Goal: Information Seeking & Learning: Learn about a topic

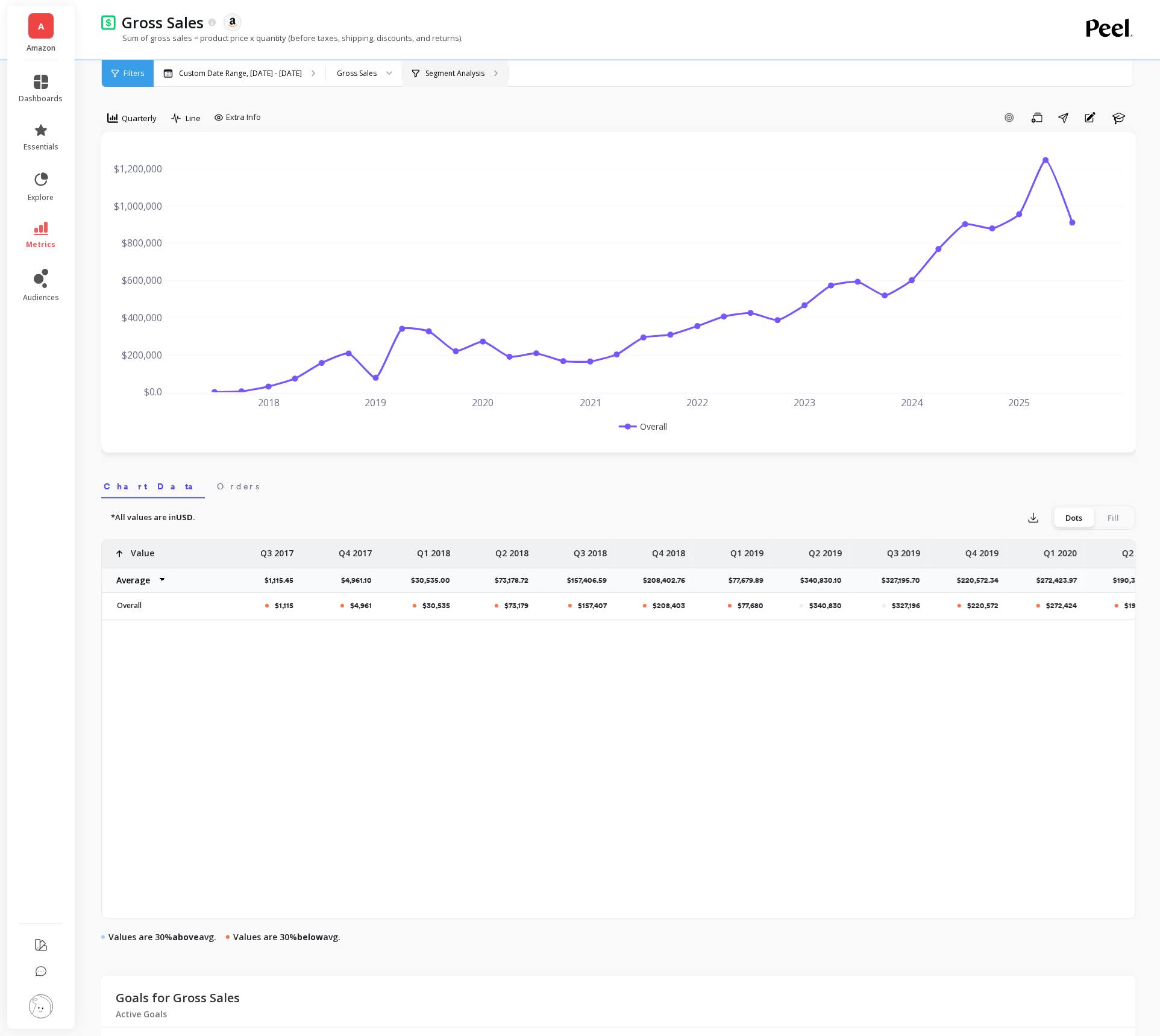
click at [507, 82] on div "Segment Analysis" at bounding box center [455, 74] width 105 height 27
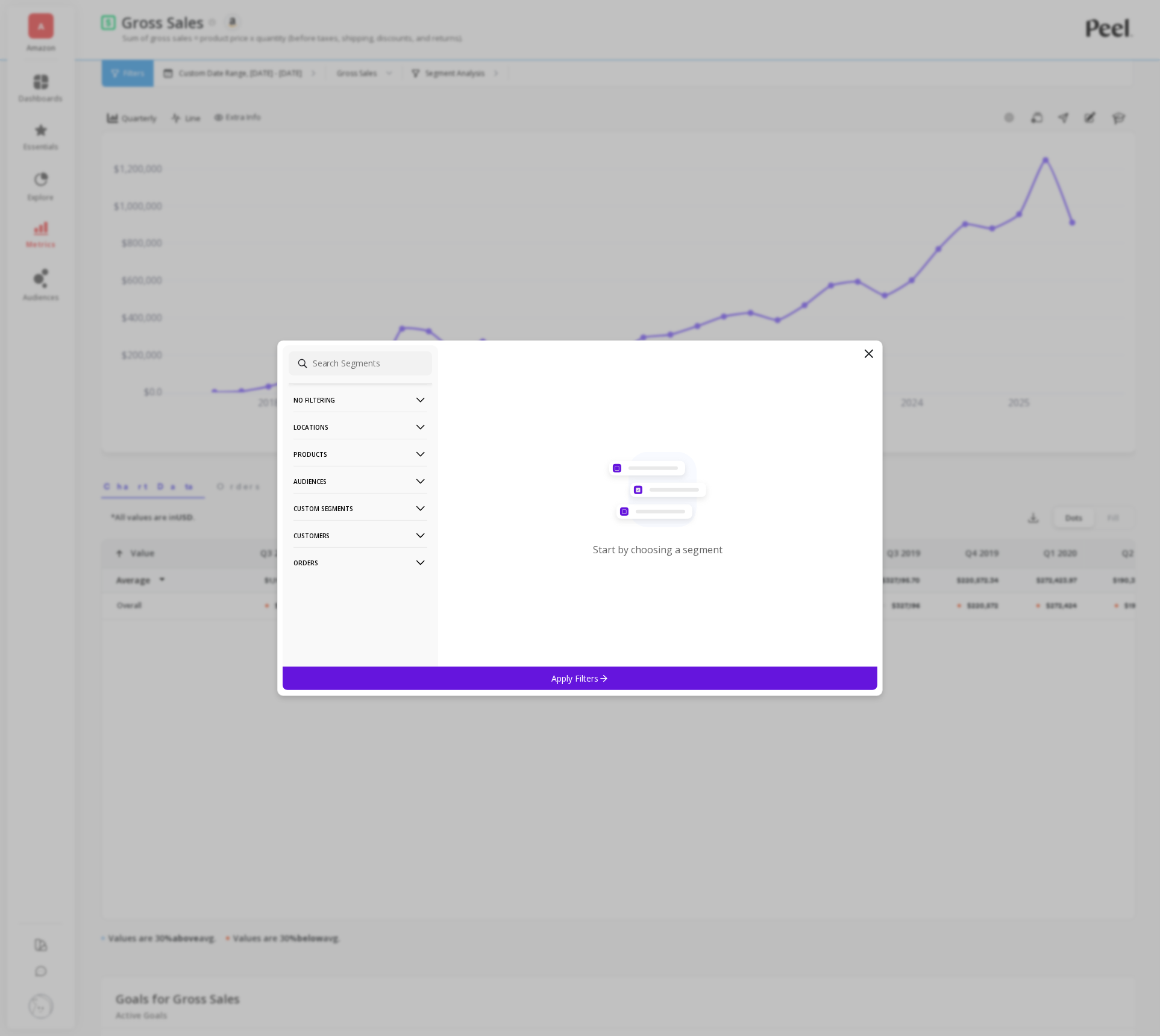
click at [403, 423] on p "Locations" at bounding box center [361, 427] width 134 height 31
click at [403, 420] on p "Locations" at bounding box center [361, 427] width 134 height 31
click at [403, 448] on p "Products" at bounding box center [361, 454] width 134 height 31
click at [396, 478] on div "ASIN" at bounding box center [360, 478] width 143 height 19
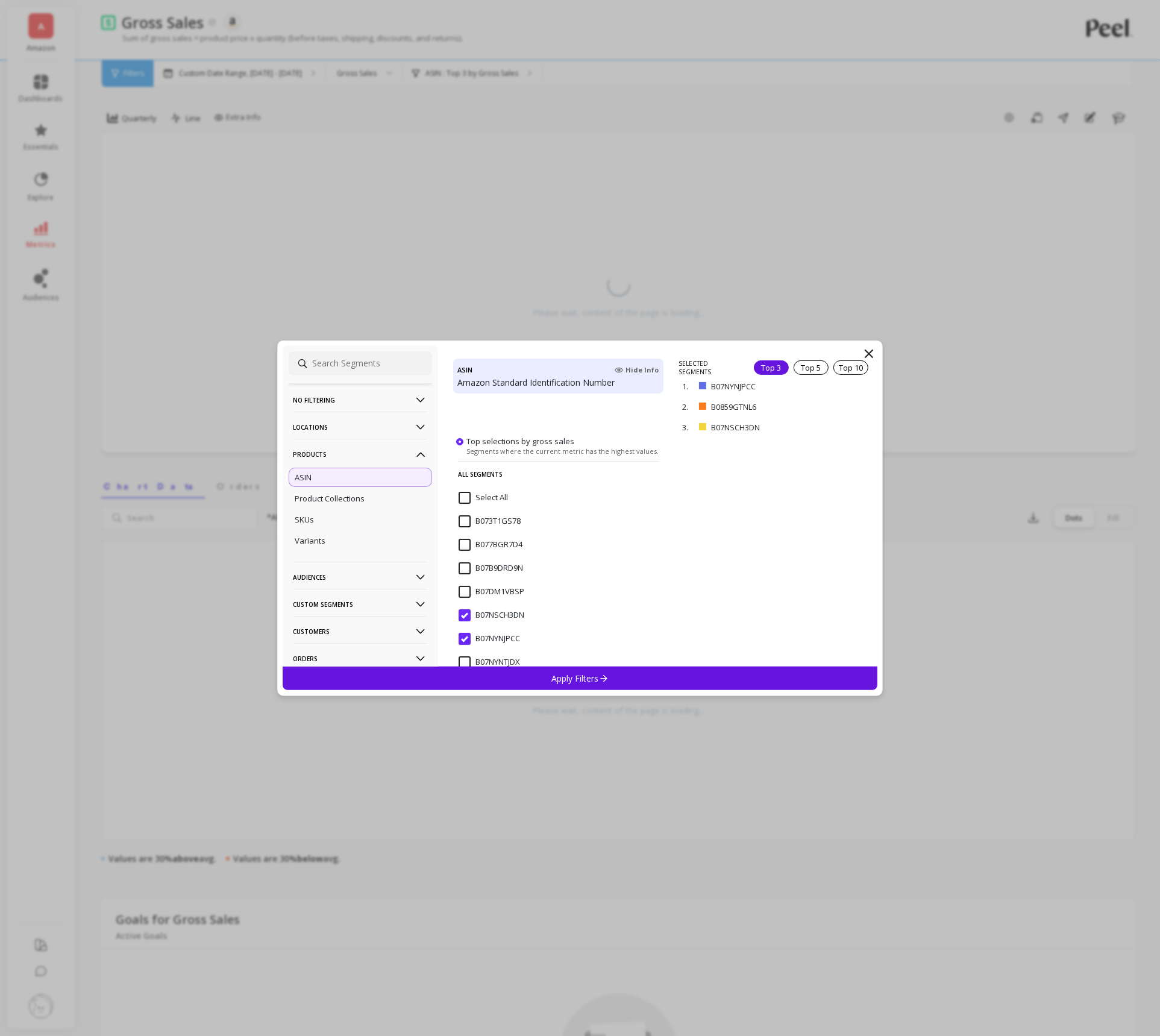
scroll to position [216, 0]
click at [458, 494] on div "B07NSCH3DN" at bounding box center [559, 496] width 211 height 36
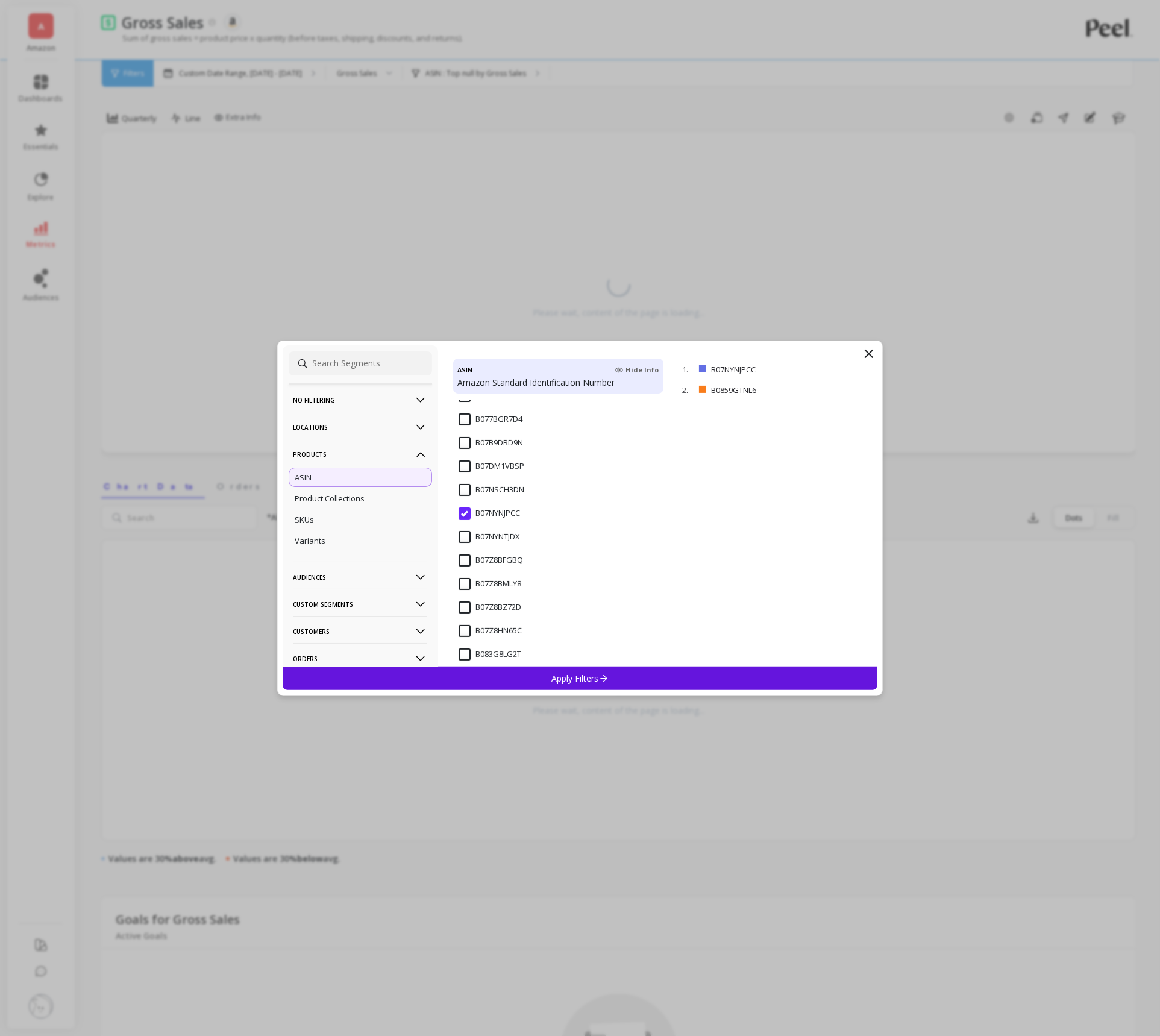
click at [466, 520] on span "B07NYNJPCC" at bounding box center [489, 520] width 61 height 25
click at [521, 671] on div "Apply Filters" at bounding box center [580, 678] width 596 height 23
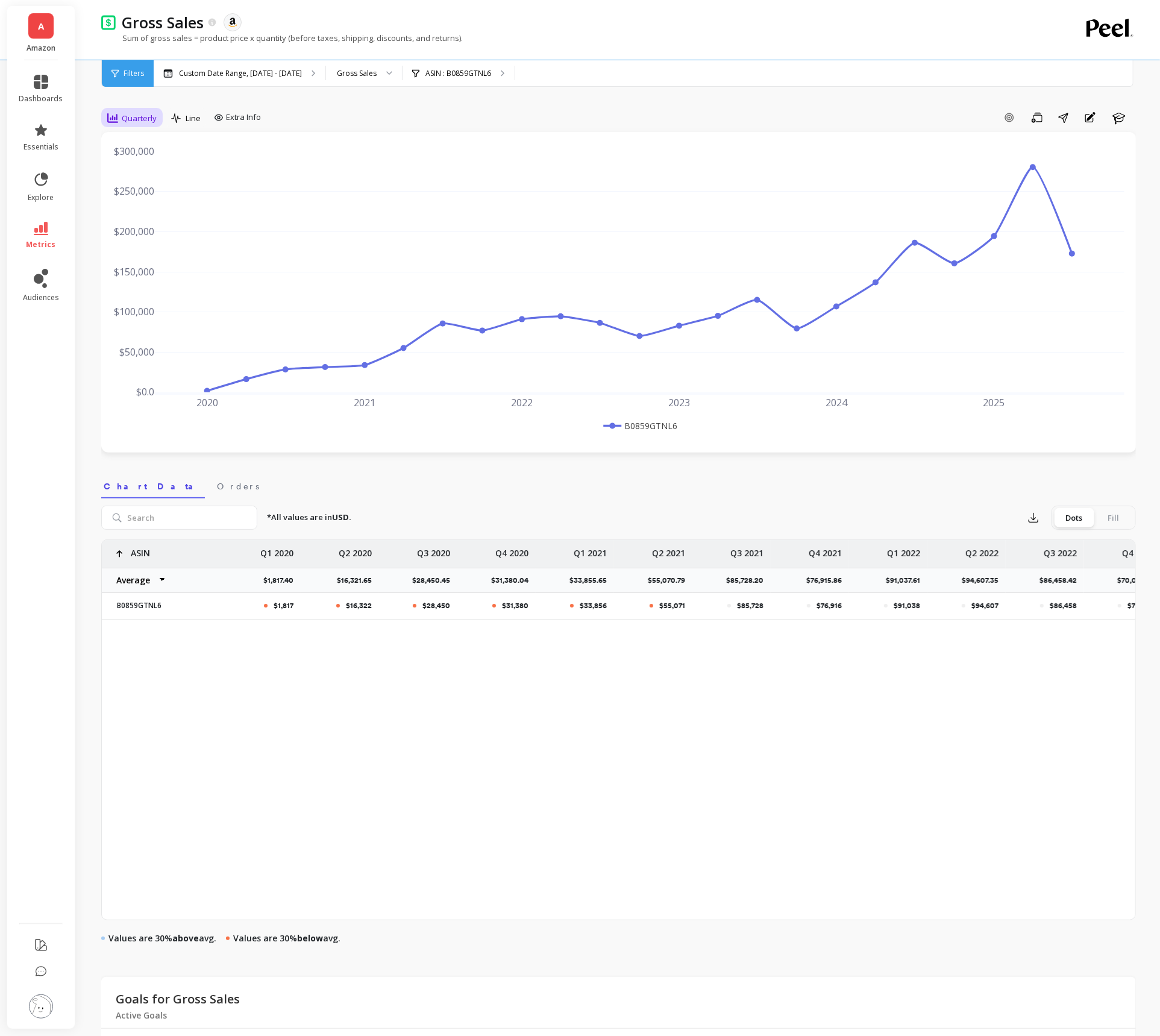
click at [127, 117] on span "Quarterly" at bounding box center [139, 118] width 35 height 11
click at [150, 208] on div "Monthly" at bounding box center [146, 214] width 69 height 11
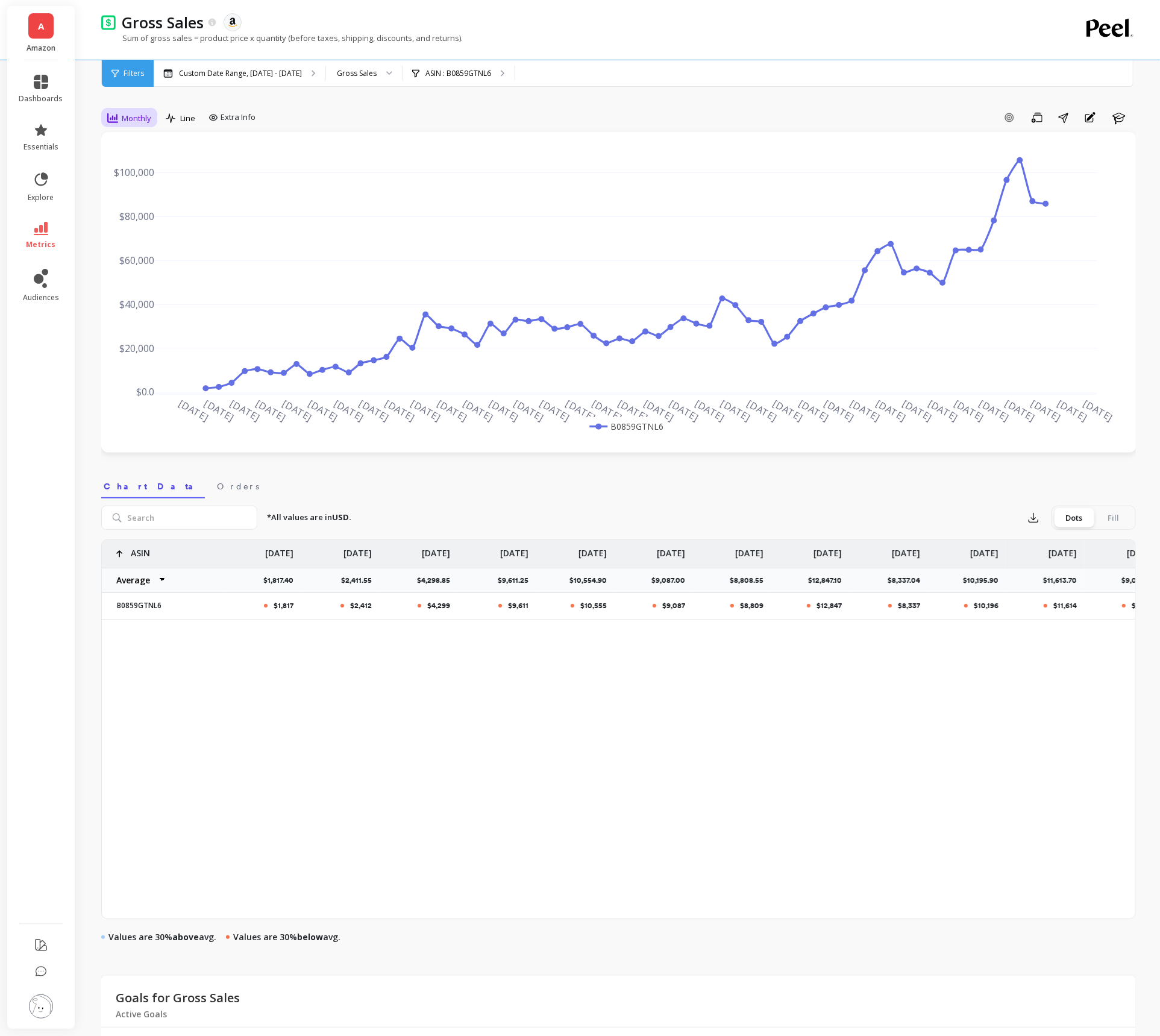
click at [150, 114] on span "Monthly" at bounding box center [137, 118] width 30 height 11
click at [152, 223] on div "30-day rolling" at bounding box center [146, 217] width 83 height 21
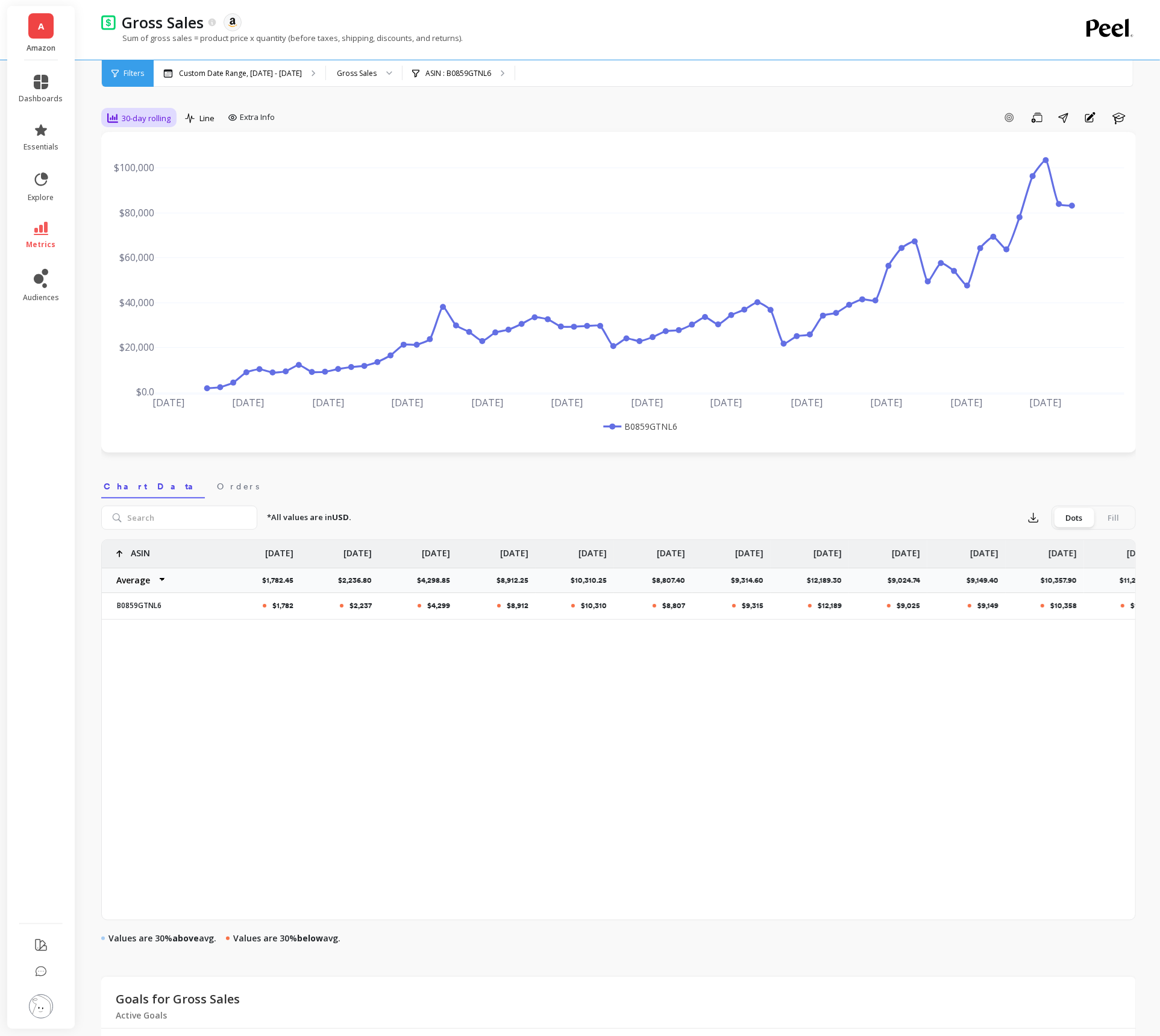
click at [171, 113] on div "30-day rolling" at bounding box center [138, 117] width 70 height 20
click at [156, 306] on div "7-day rolling" at bounding box center [146, 305] width 69 height 11
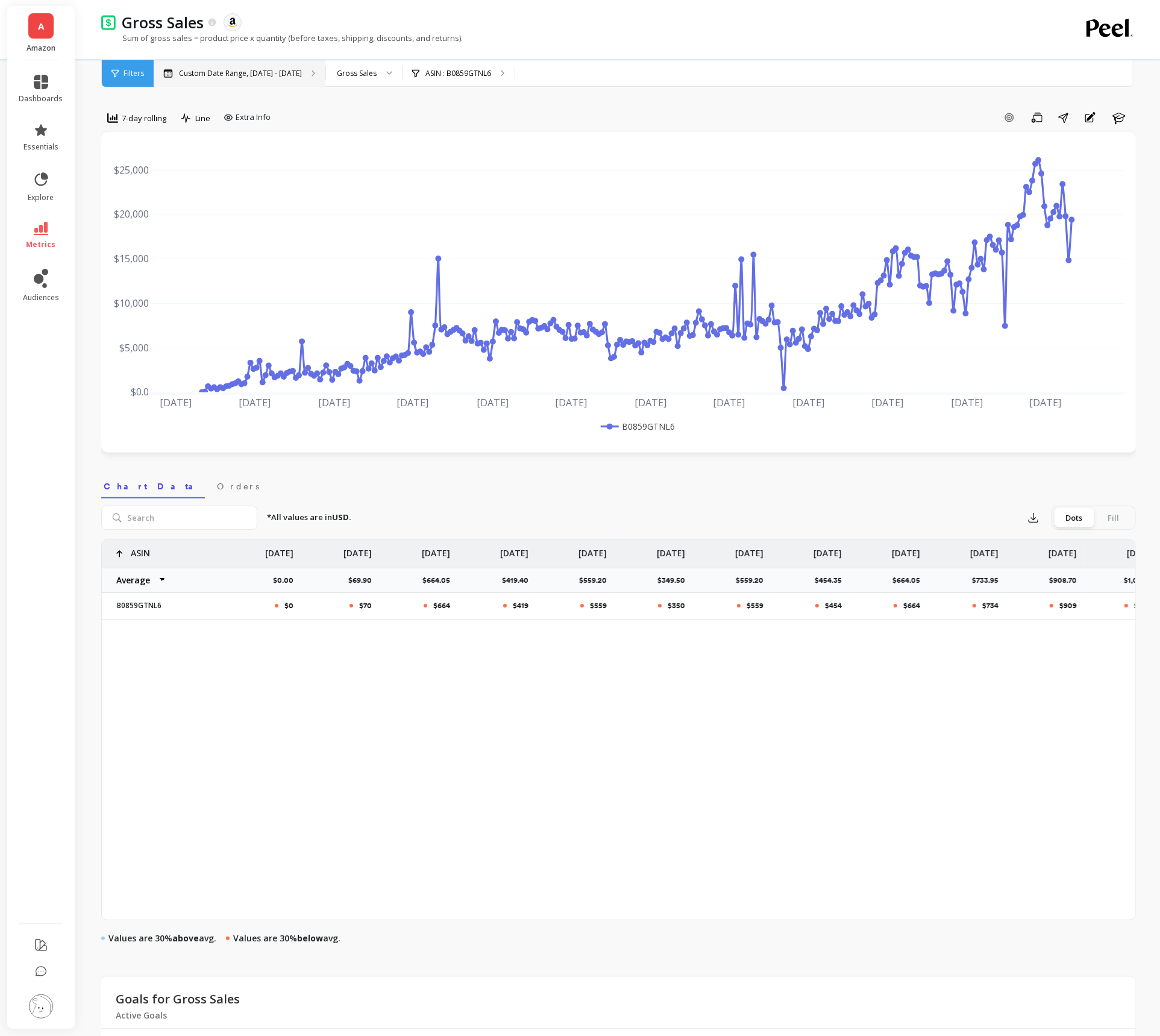
click at [260, 72] on p "Custom Date Range, [DATE] - [DATE]" at bounding box center [240, 74] width 123 height 10
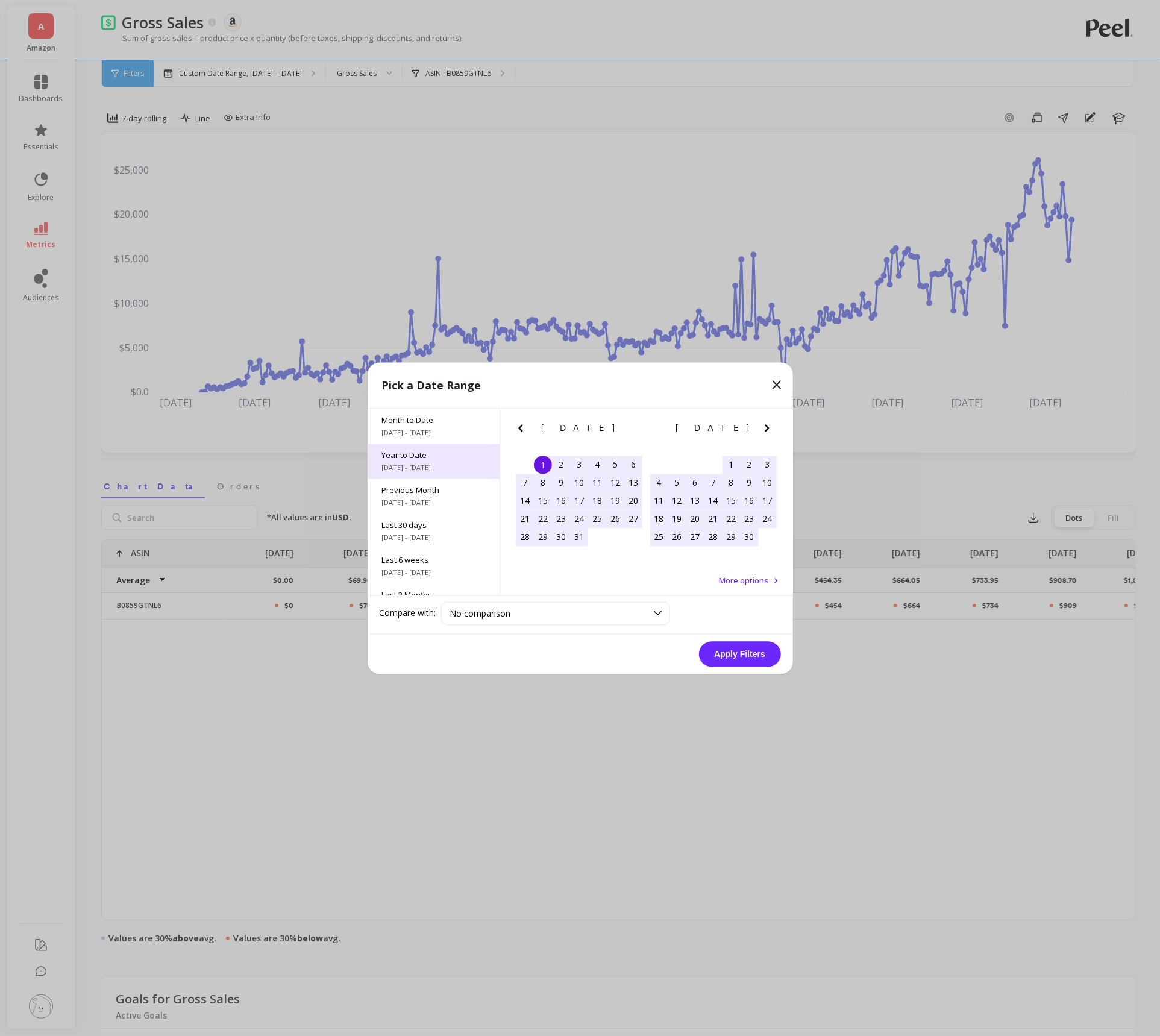
click at [420, 473] on div "Year to Date [DATE] - [DATE]" at bounding box center [433, 461] width 132 height 35
click at [725, 647] on button "Apply Filters" at bounding box center [740, 653] width 82 height 25
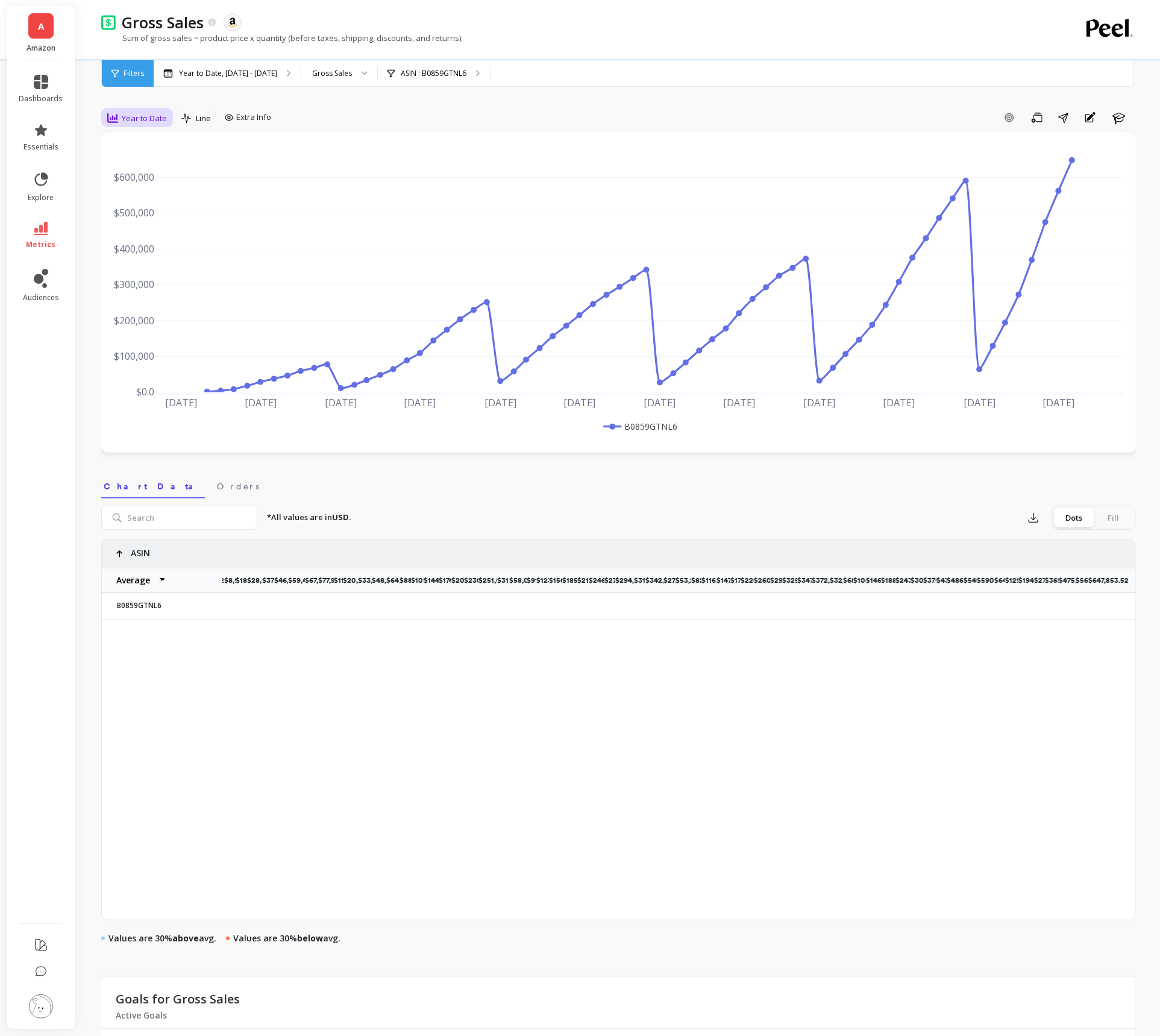
click at [140, 125] on div "Year to Date" at bounding box center [137, 117] width 67 height 20
click at [144, 280] on div "7-day rolling" at bounding box center [146, 284] width 69 height 11
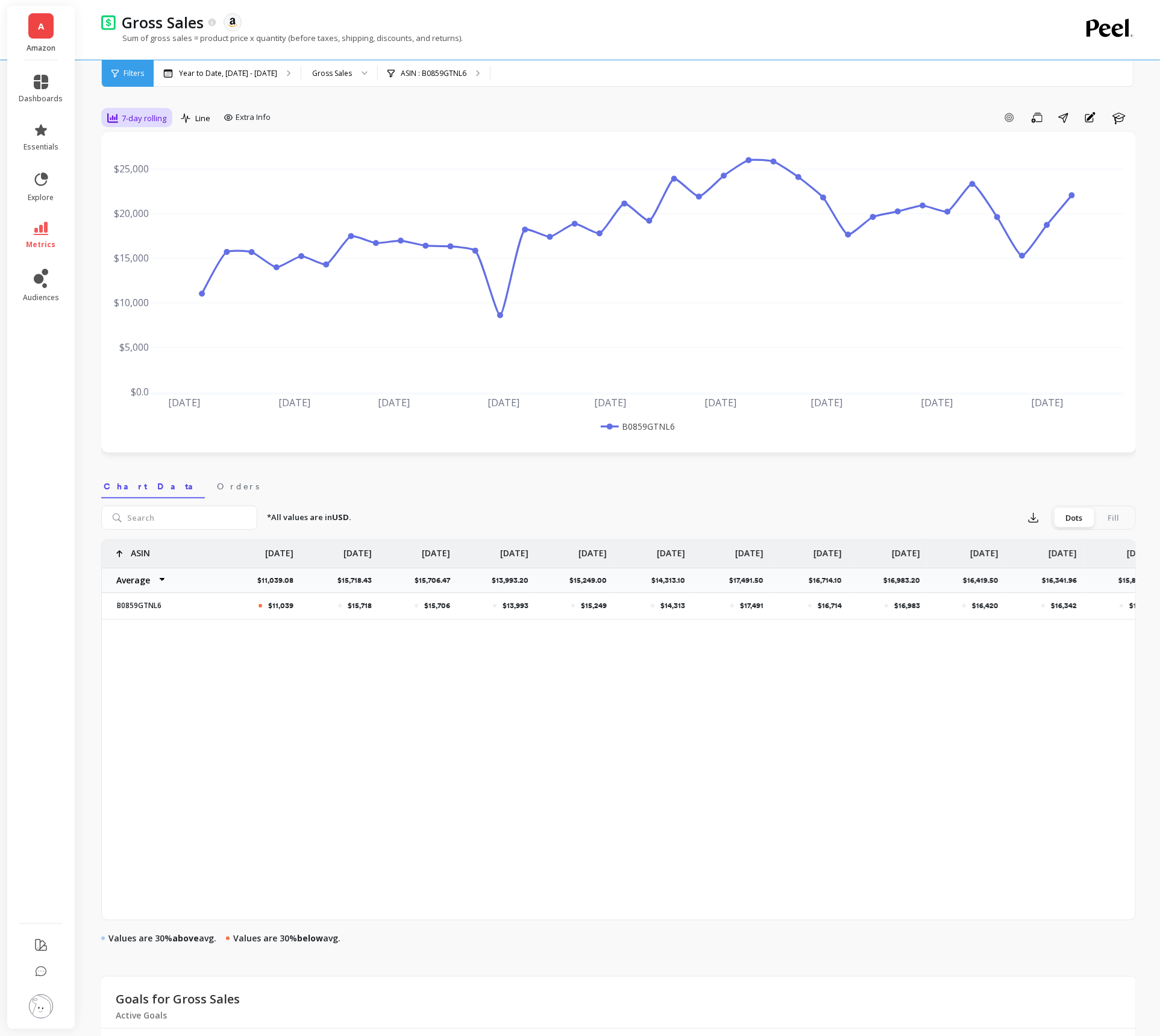
click at [134, 127] on div "7-day rolling" at bounding box center [137, 117] width 66 height 20
click at [142, 276] on div "30-day rolling" at bounding box center [146, 273] width 69 height 11
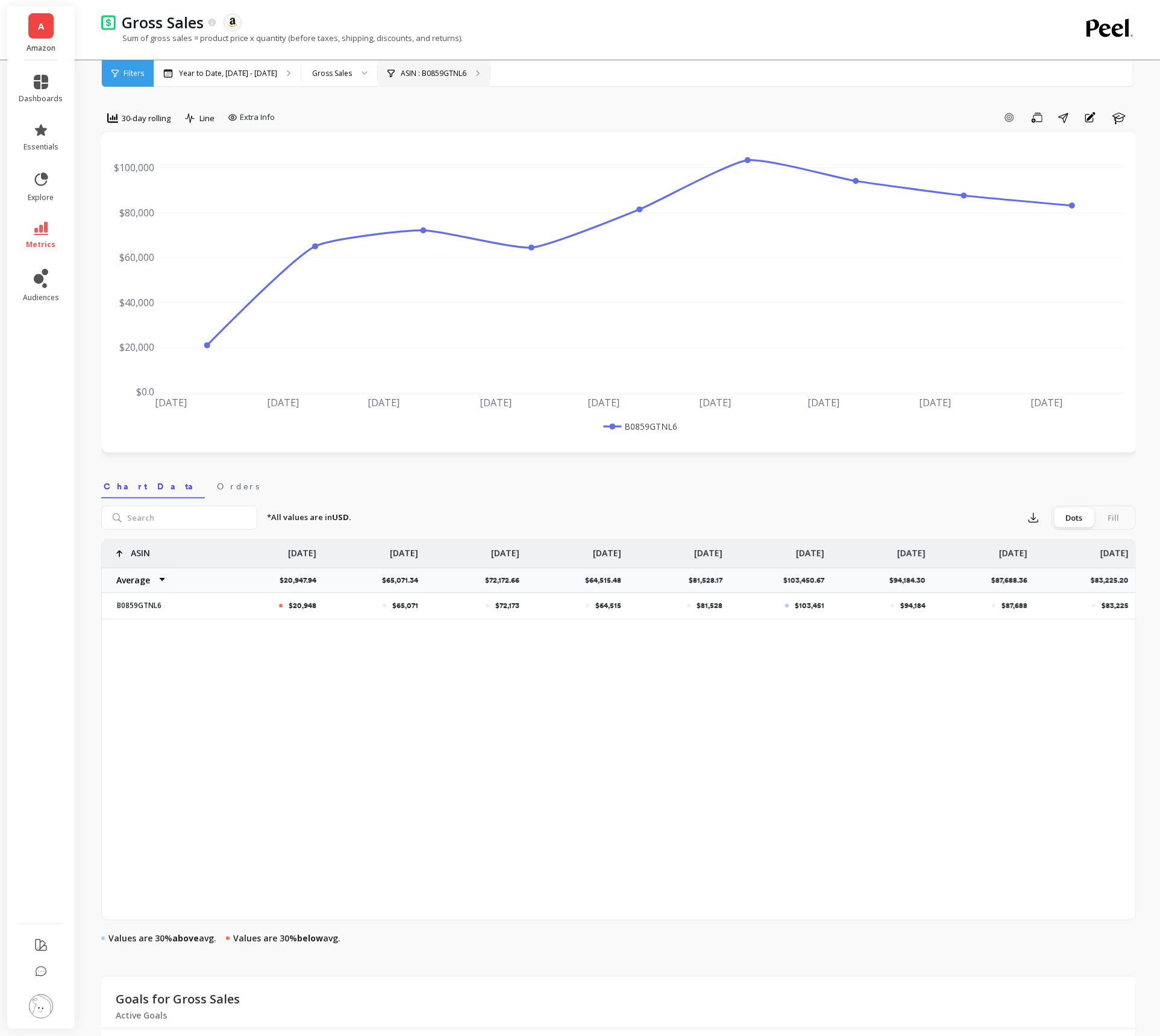
click at [454, 82] on div "ASIN : B0859GTNL6" at bounding box center [433, 74] width 112 height 27
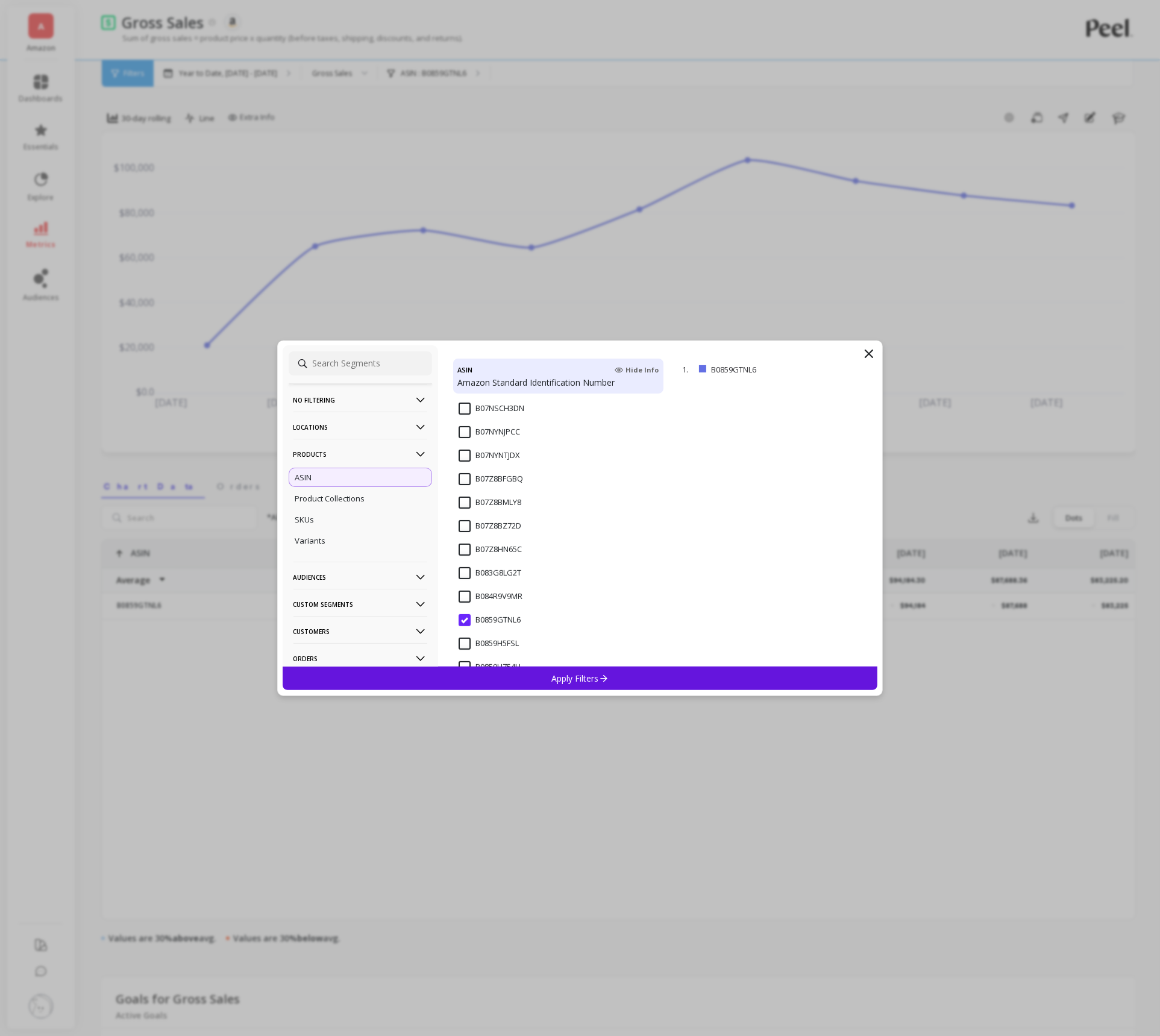
scroll to position [283, 0]
click at [465, 446] on input "B07NYNJPCC" at bounding box center [489, 445] width 61 height 12
click at [572, 676] on p "Apply Filters" at bounding box center [580, 678] width 57 height 11
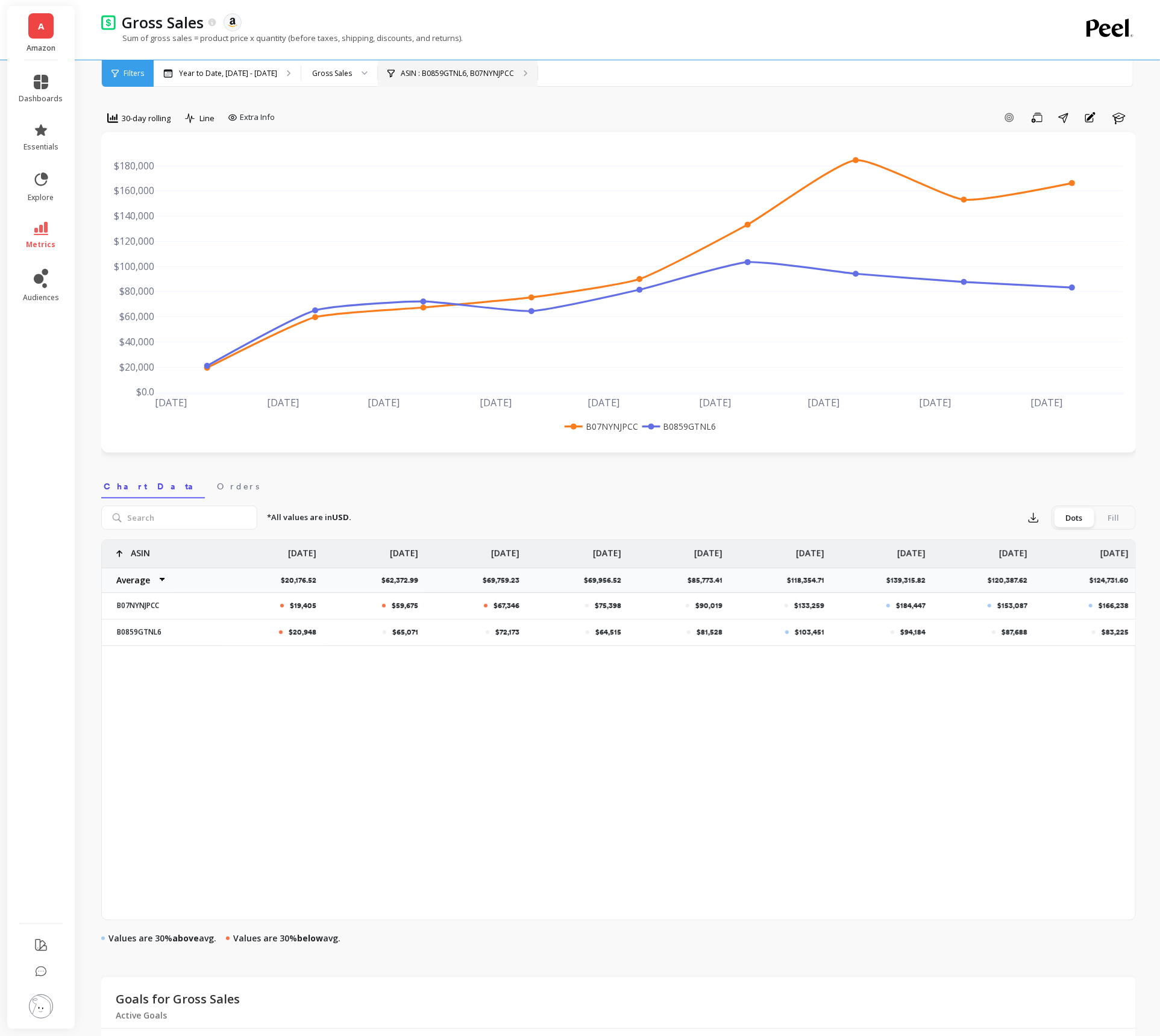
click at [414, 79] on div "ASIN : B0859GTNL6, B07NYNJPCC" at bounding box center [458, 74] width 160 height 27
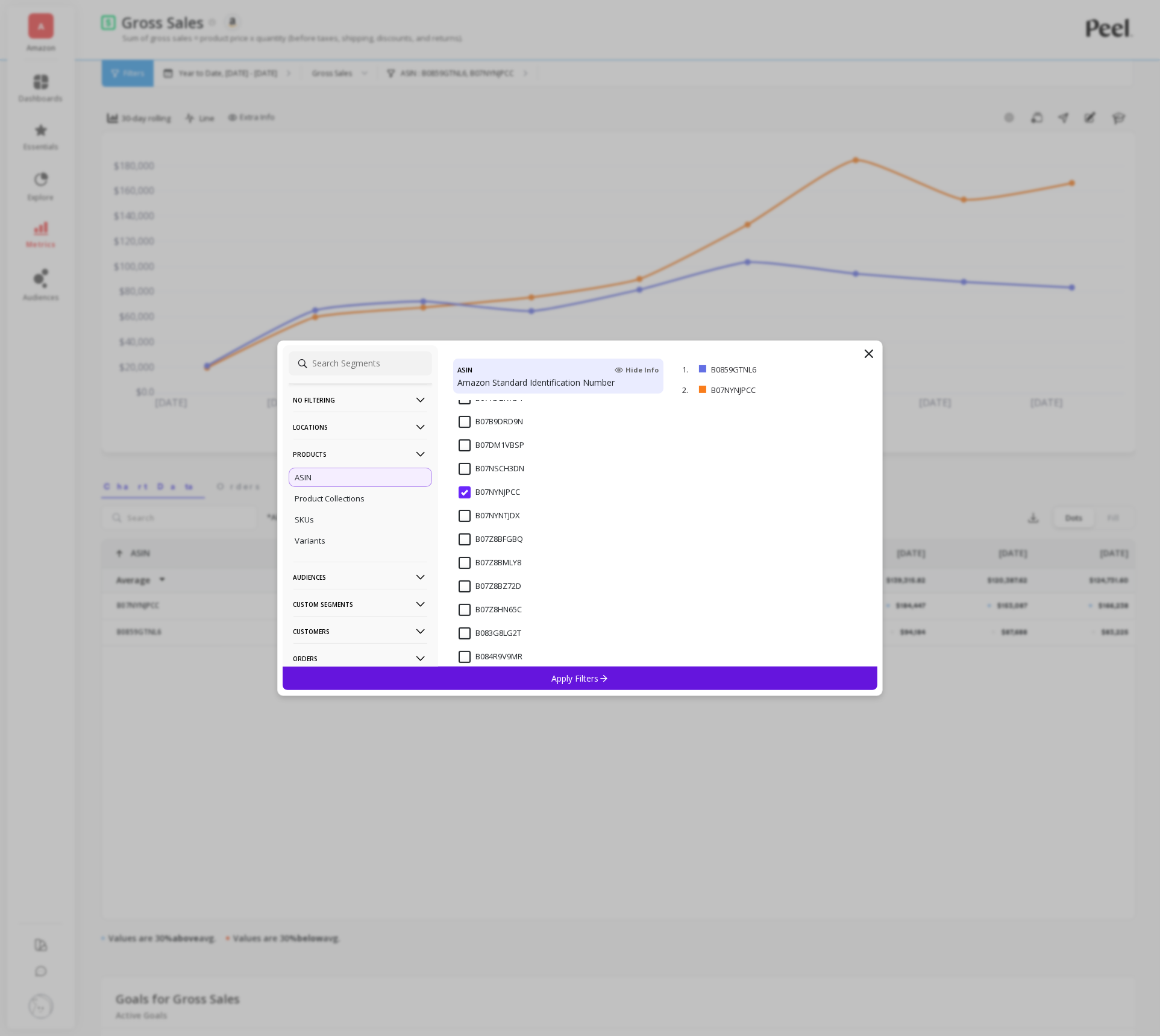
scroll to position [246, 0]
click at [863, 349] on icon at bounding box center [869, 354] width 15 height 15
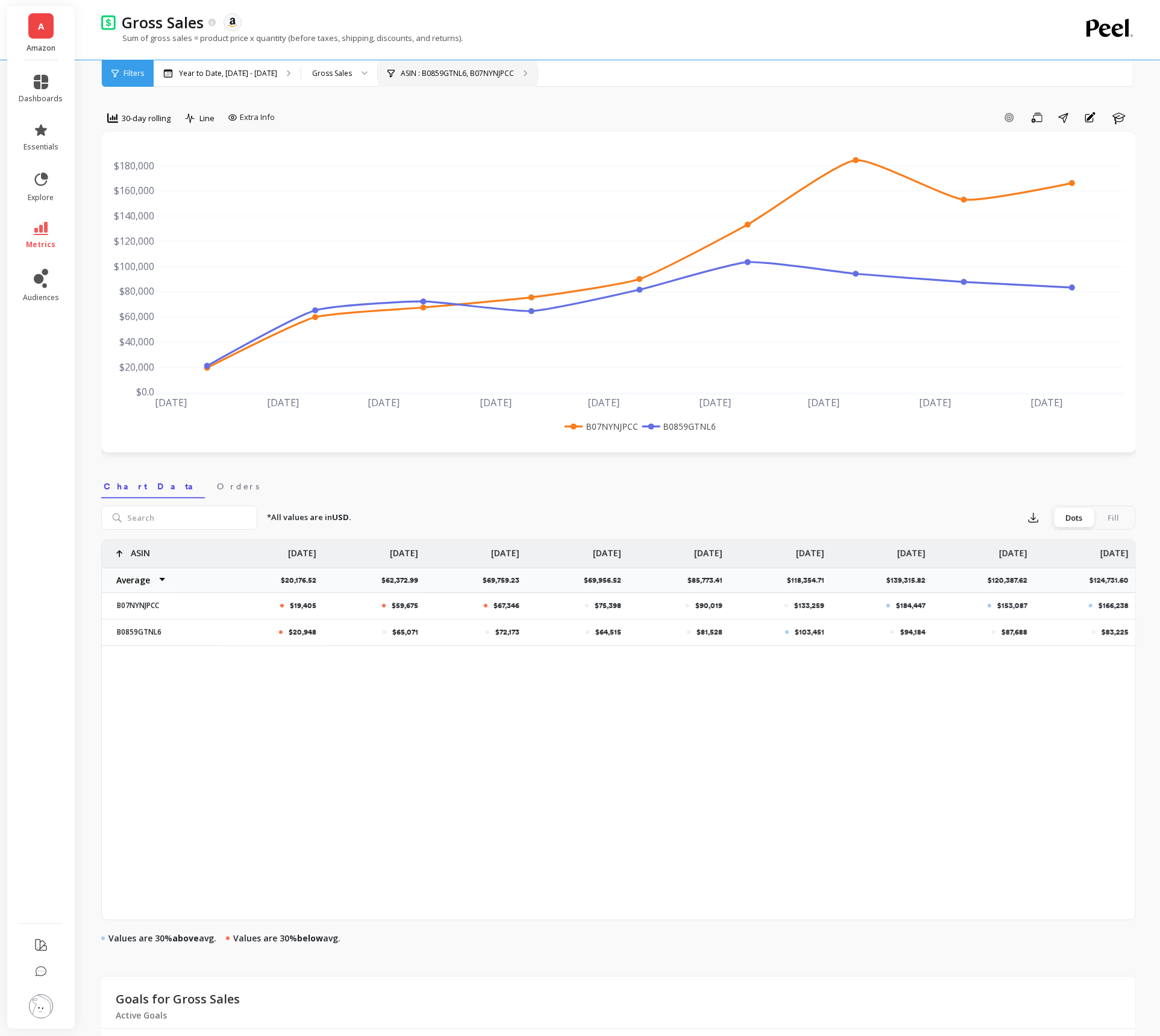
click at [411, 78] on p "ASIN : B0859GTNL6, B07NYNJPCC" at bounding box center [458, 74] width 113 height 10
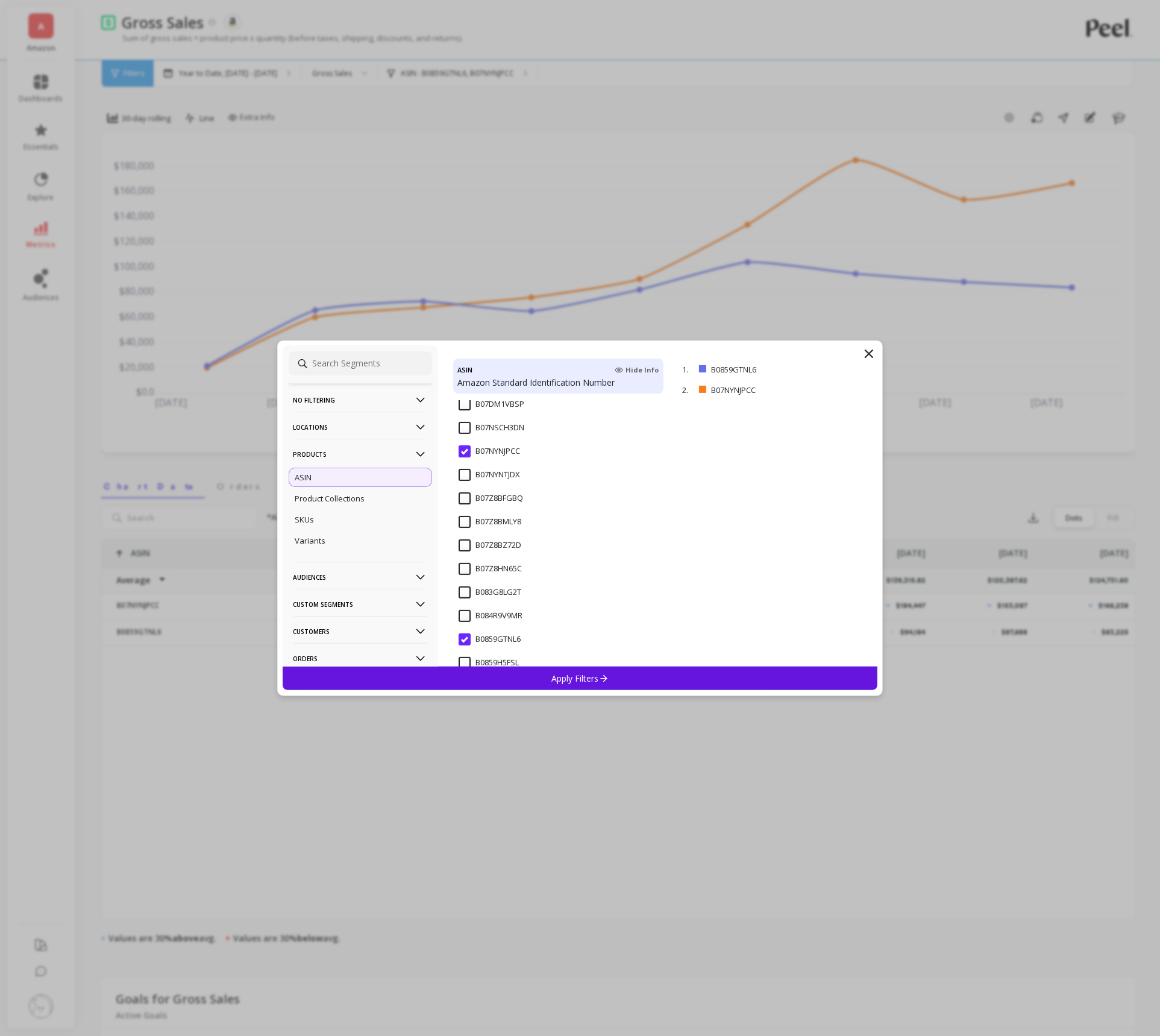
scroll to position [264, 0]
click at [466, 538] on input "B07Z8BMLY8" at bounding box center [490, 535] width 63 height 12
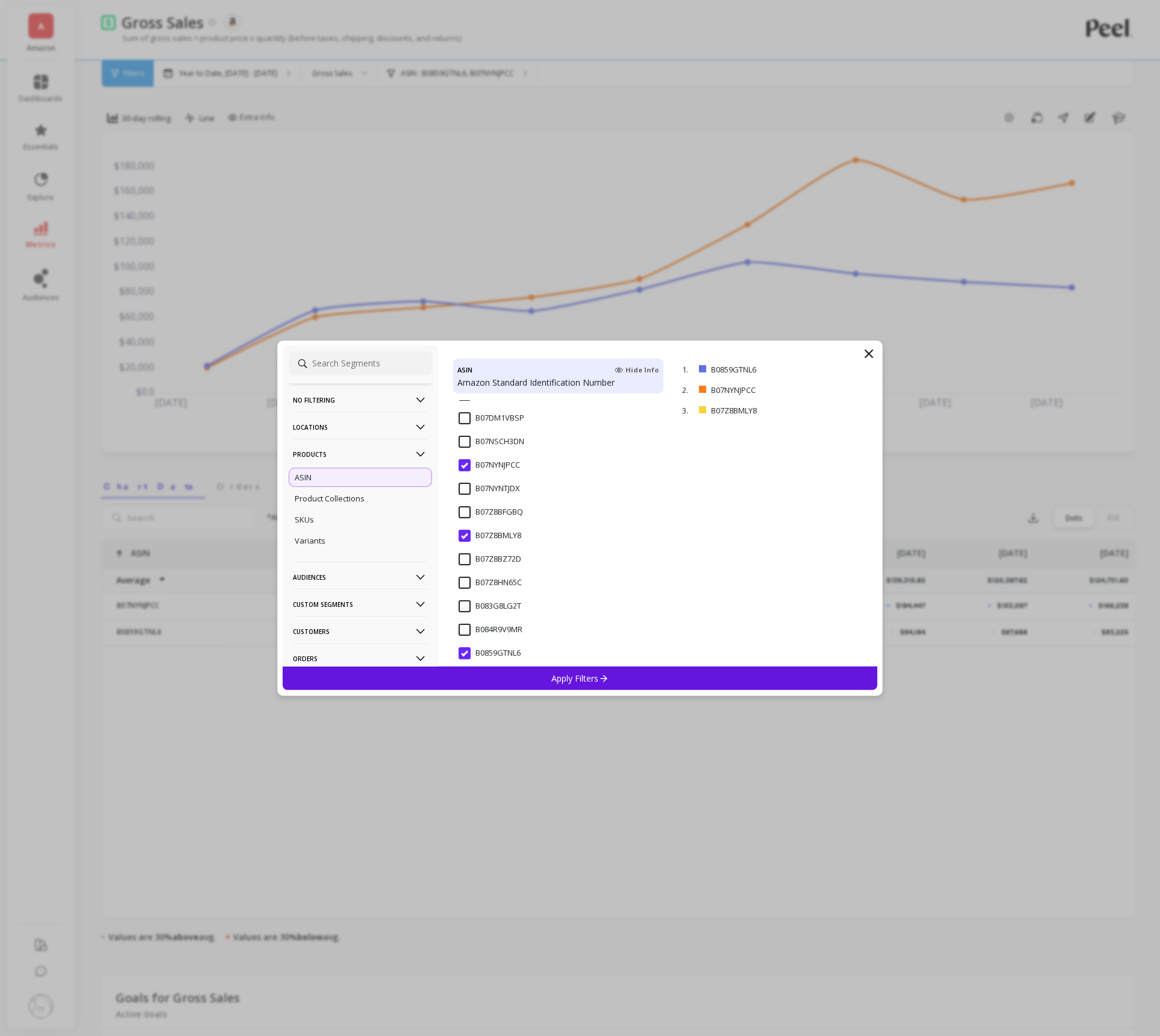
click at [463, 560] on input "B07Z8BZ72D" at bounding box center [490, 558] width 63 height 12
click at [463, 554] on input "B07Z8BZ72D" at bounding box center [490, 558] width 63 height 12
click at [462, 445] on input "B07NSCH3DN" at bounding box center [491, 441] width 65 height 12
click at [579, 674] on p "Apply Filters" at bounding box center [580, 678] width 57 height 11
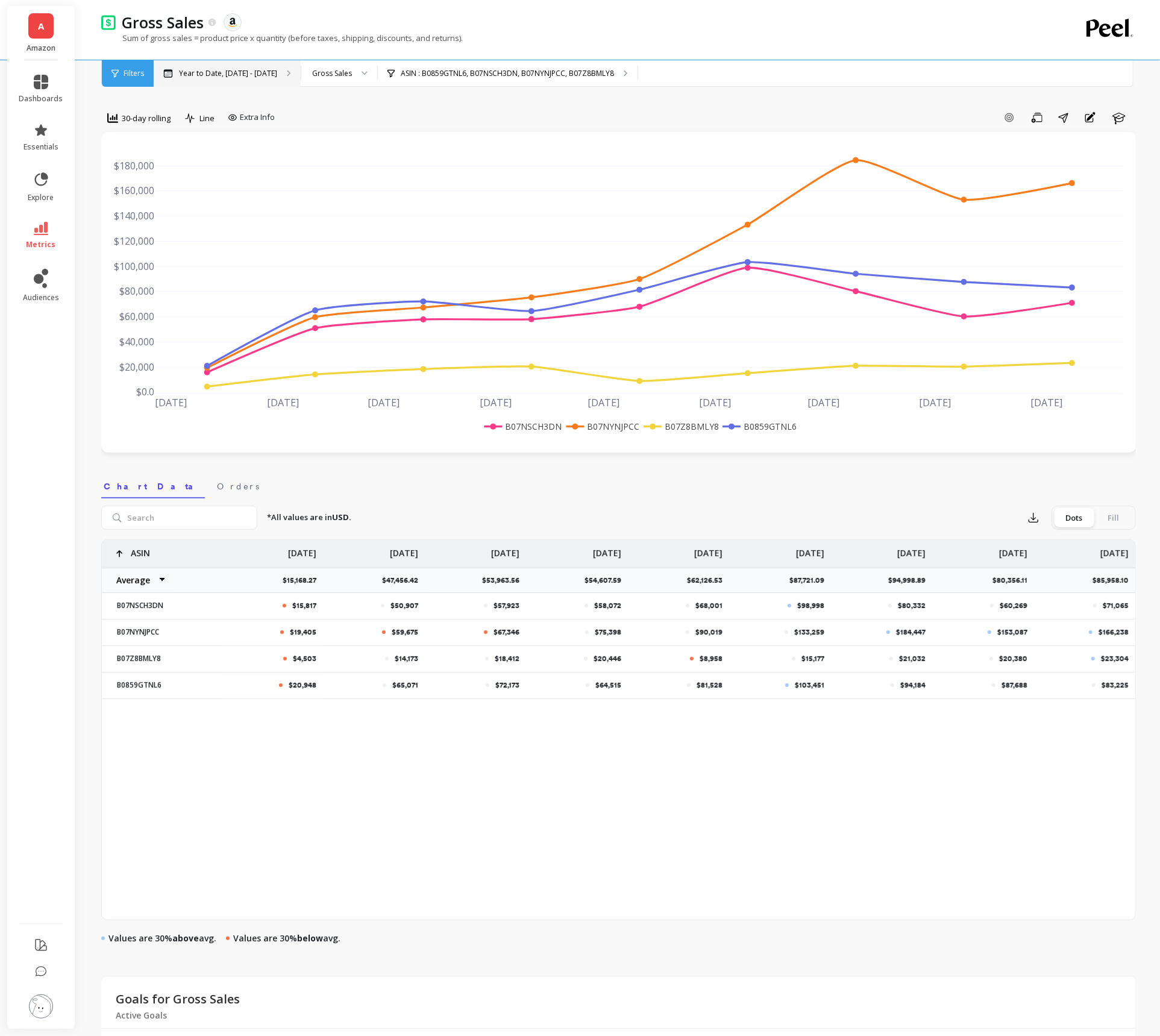
click at [240, 77] on p "Year to Date, [DATE] - [DATE]" at bounding box center [228, 74] width 99 height 10
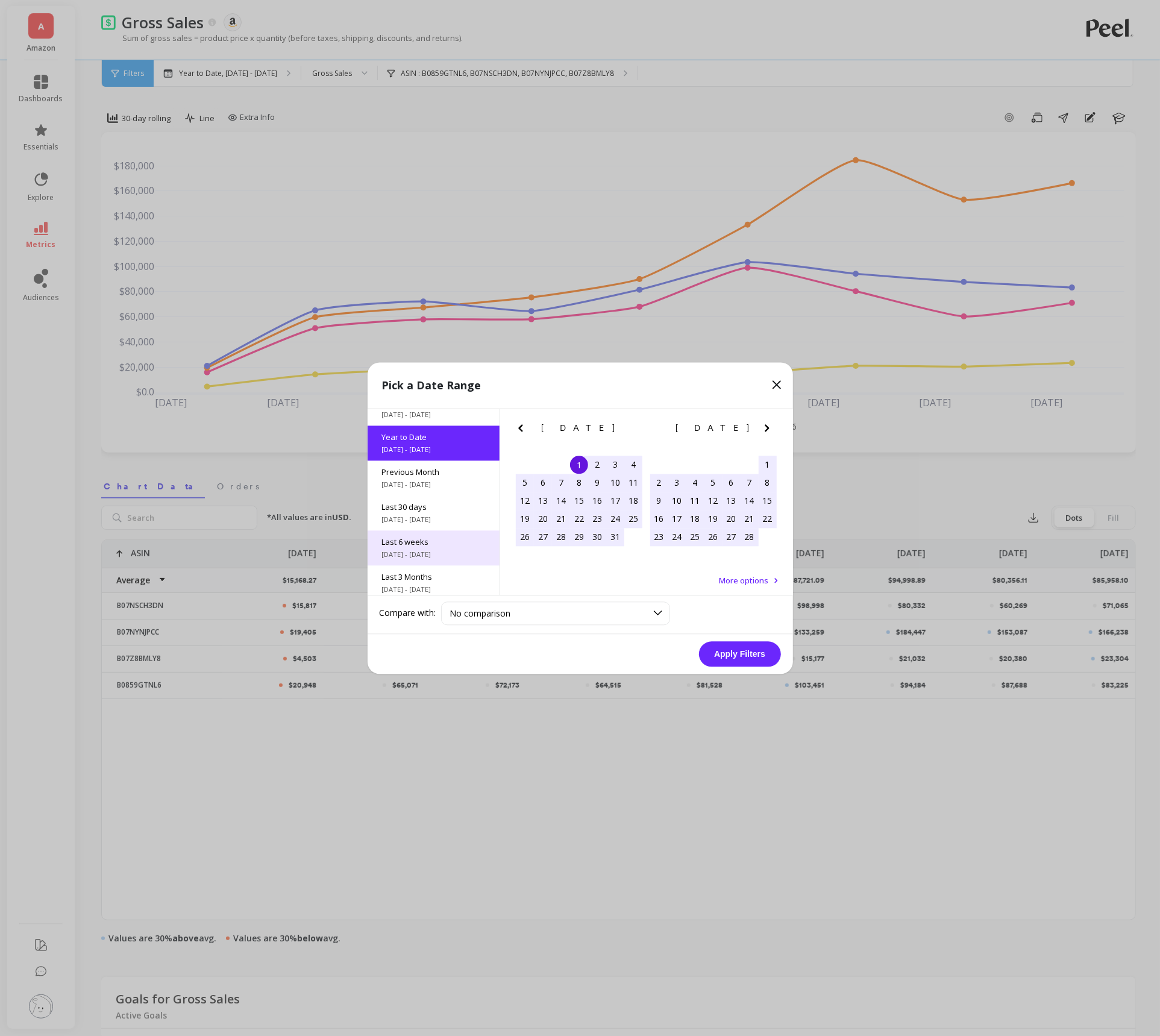
scroll to position [19, 0]
click at [438, 550] on span "[DATE] - [DATE]" at bounding box center [433, 553] width 103 height 10
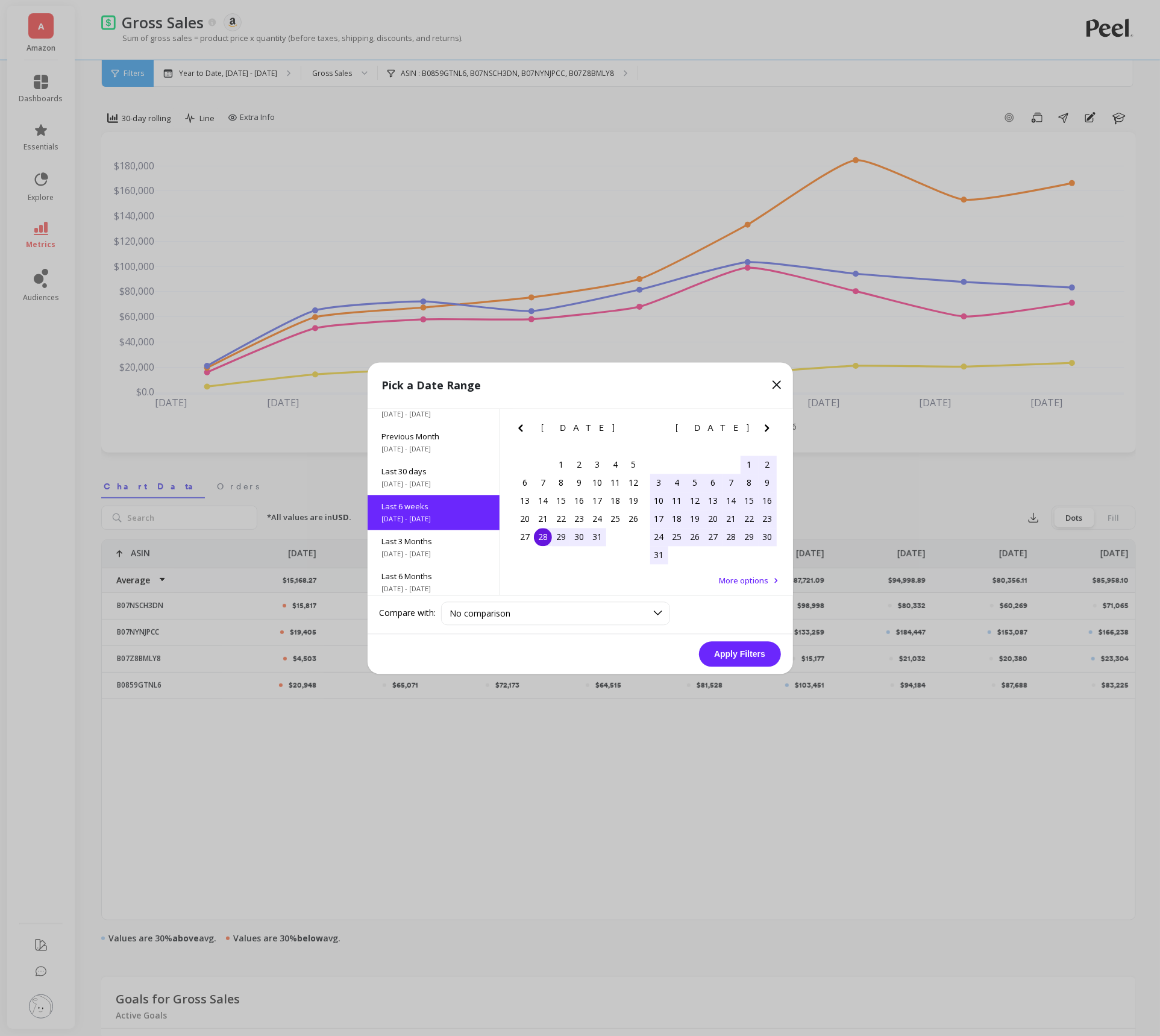
scroll to position [64, 0]
click at [732, 652] on button "Apply Filters" at bounding box center [740, 653] width 82 height 25
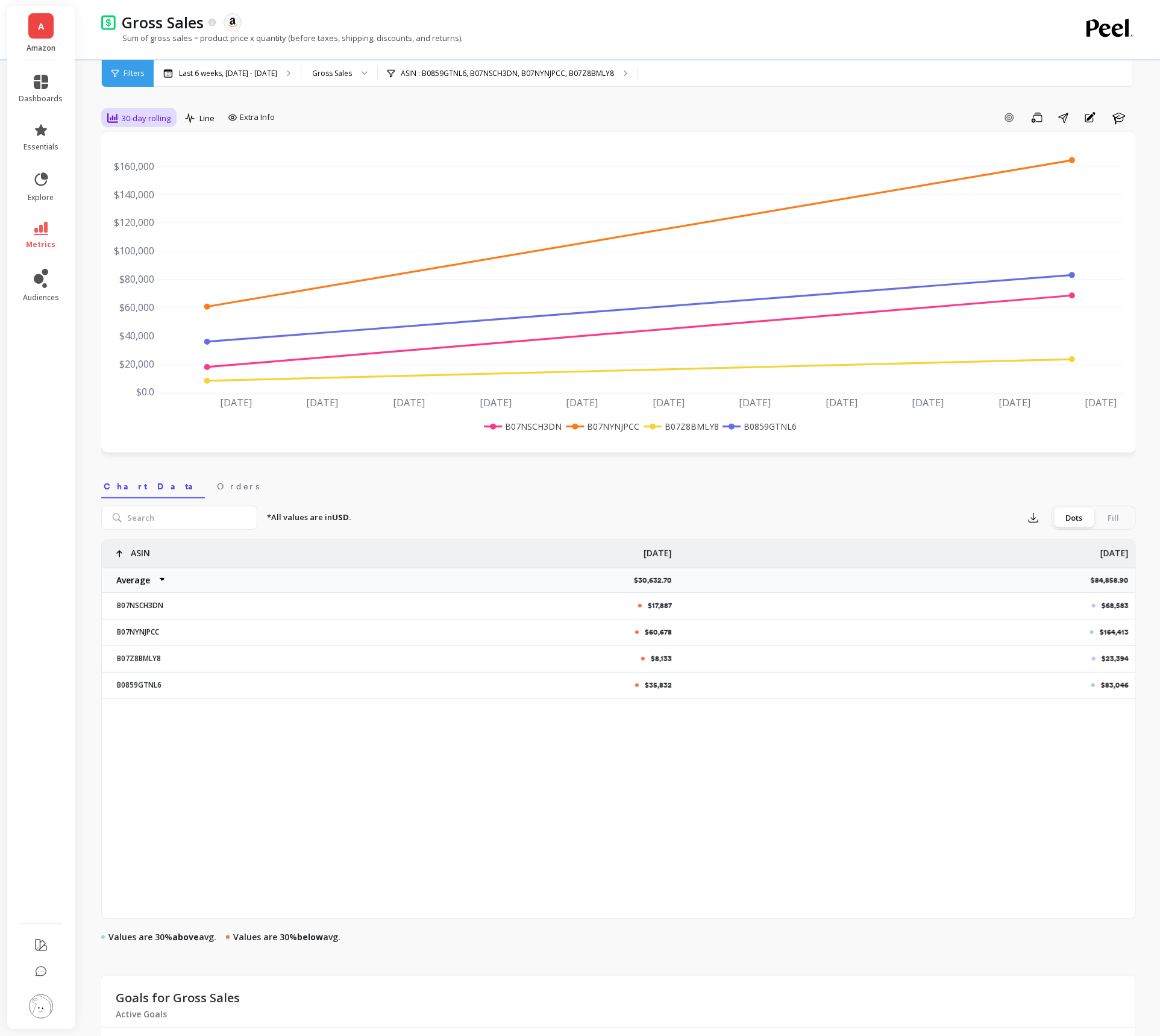
click at [167, 124] on span "30-day rolling" at bounding box center [146, 118] width 49 height 11
click at [130, 231] on div "7-day rolling" at bounding box center [146, 228] width 69 height 11
